Goal: Transaction & Acquisition: Purchase product/service

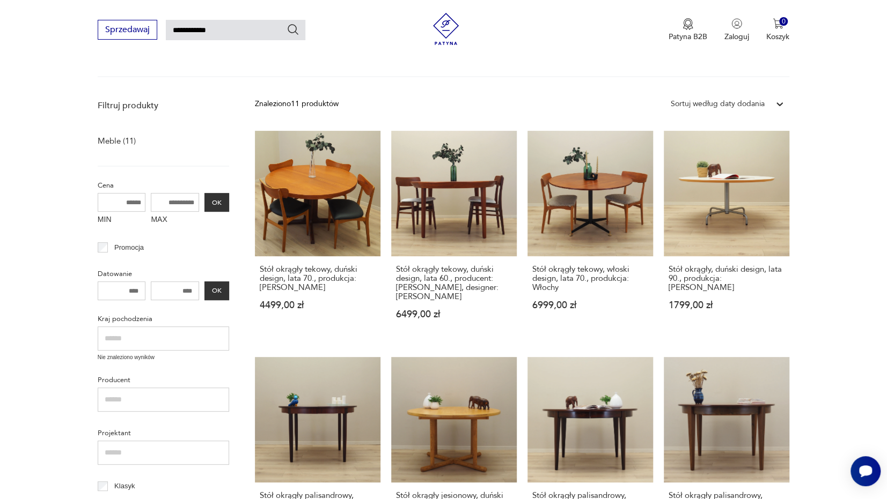
scroll to position [99, 0]
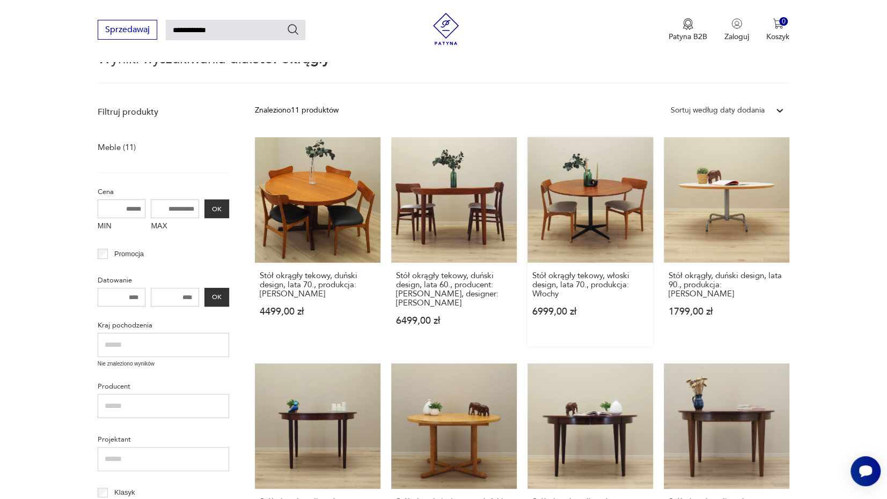
click at [592, 219] on link "Stół okrągły tekowy, włoski design, lata 70., produkcja: Włochy 6999,00 zł" at bounding box center [590, 241] width 126 height 209
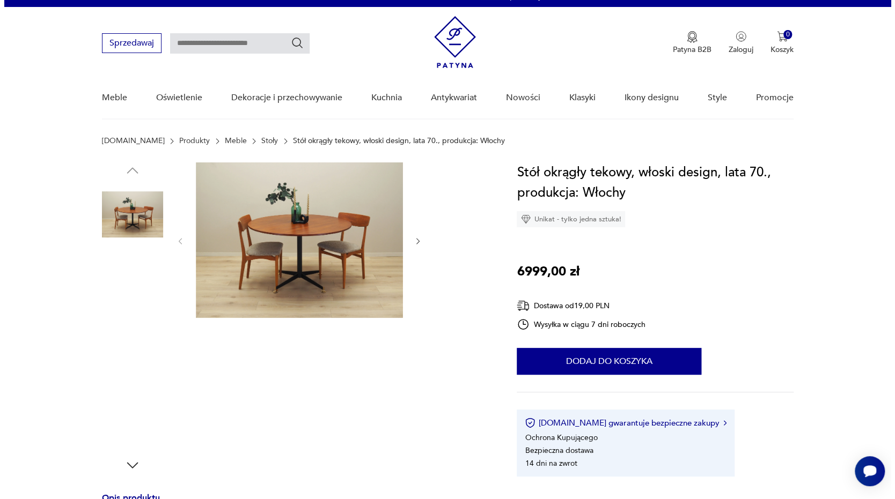
scroll to position [64, 0]
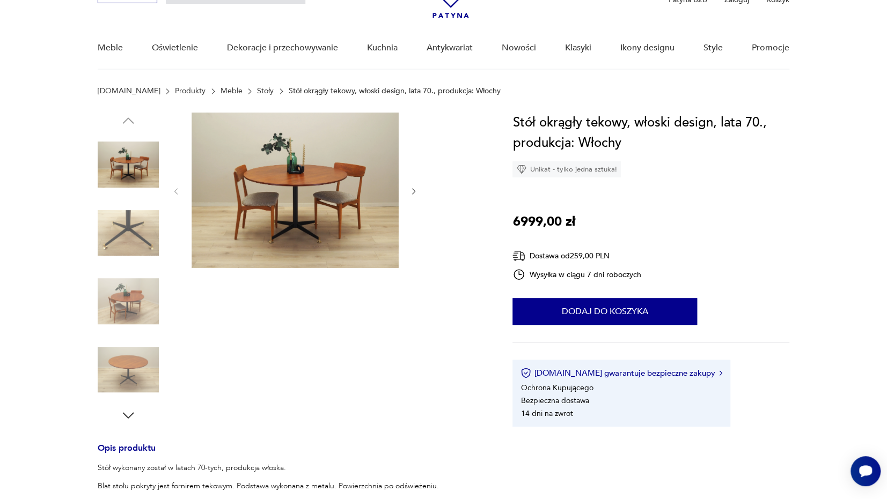
click at [309, 196] on img at bounding box center [294, 191] width 207 height 156
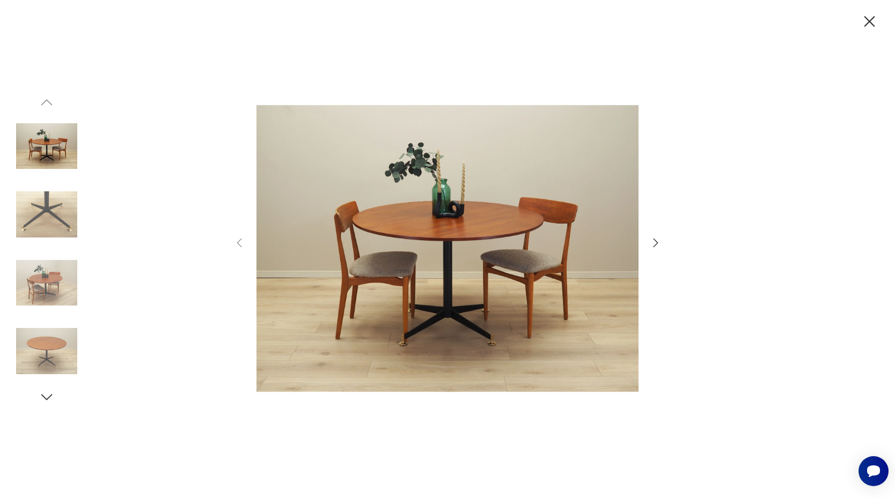
click at [50, 212] on img at bounding box center [46, 214] width 61 height 61
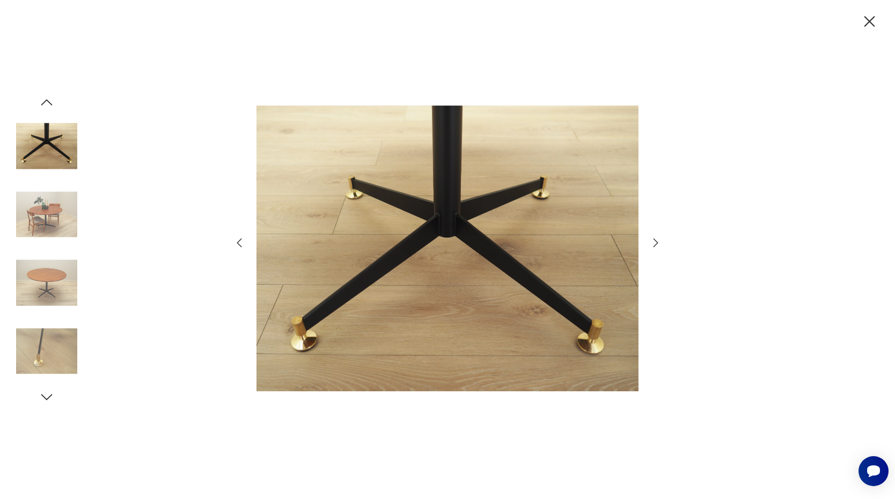
click at [48, 223] on img at bounding box center [46, 214] width 61 height 61
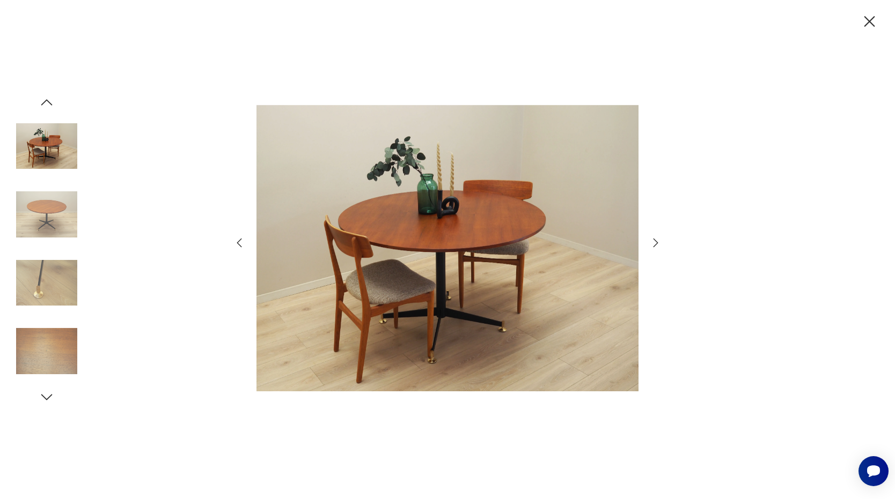
click at [48, 236] on img at bounding box center [46, 214] width 61 height 61
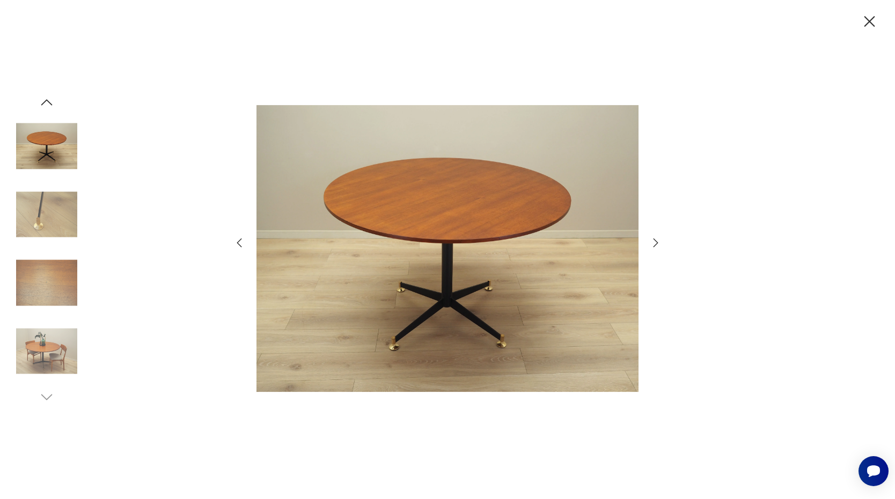
click at [47, 269] on img at bounding box center [46, 283] width 61 height 61
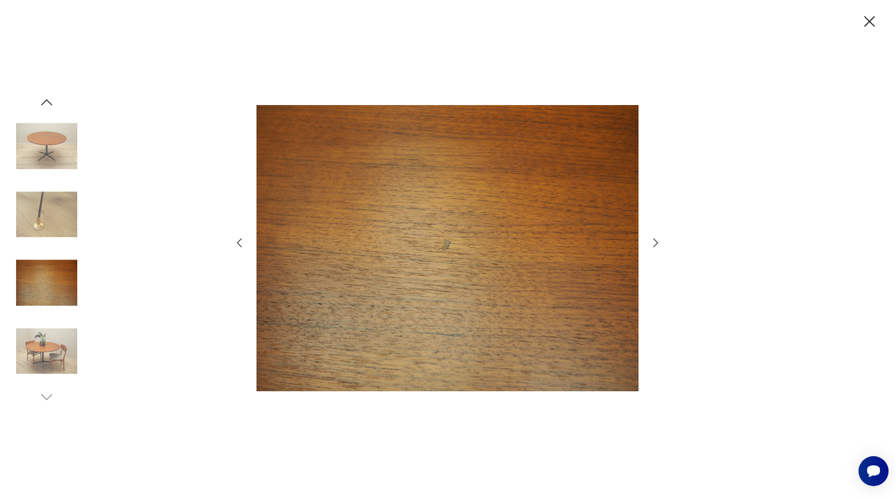
click at [51, 341] on img at bounding box center [46, 351] width 61 height 61
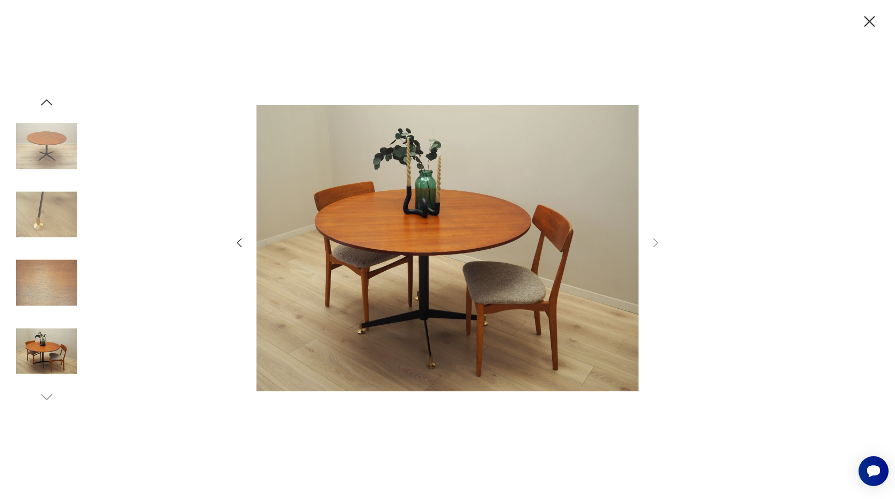
type input "**********"
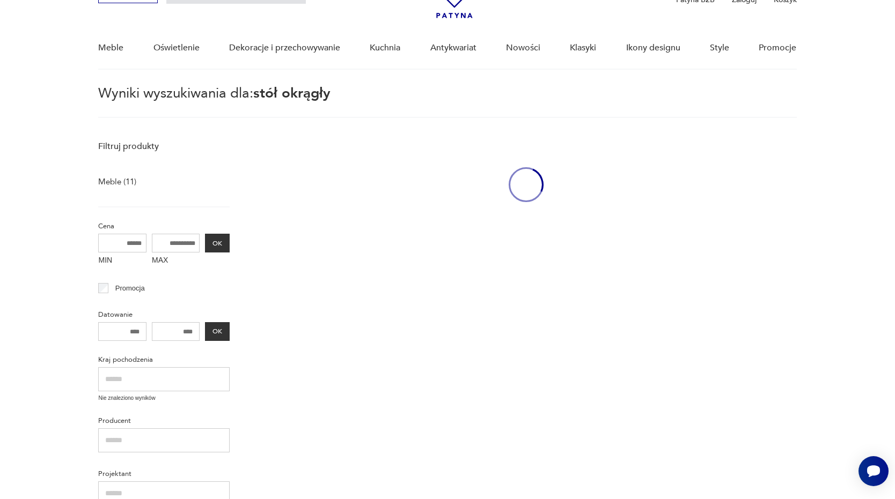
scroll to position [99, 0]
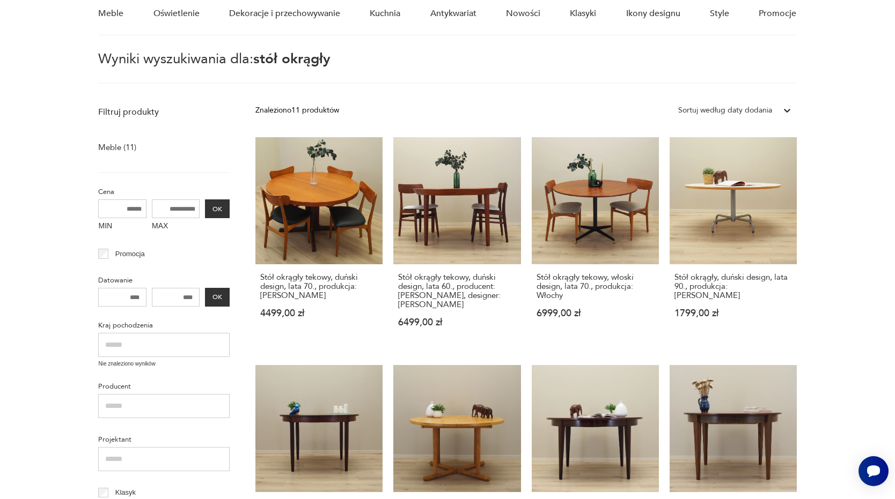
click at [814, 254] on section "Filtruj produkty Meble (11) Cena MIN MAX OK Promocja Datowanie OK Kraj pochodze…" at bounding box center [447, 474] width 895 height 746
drag, startPoint x: 835, startPoint y: 262, endPoint x: 857, endPoint y: 263, distance: 21.5
click at [857, 263] on section "Filtruj produkty Meble (11) Cena MIN MAX OK Promocja Datowanie OK Kraj pochodze…" at bounding box center [447, 474] width 895 height 746
